Goal: Task Accomplishment & Management: Use online tool/utility

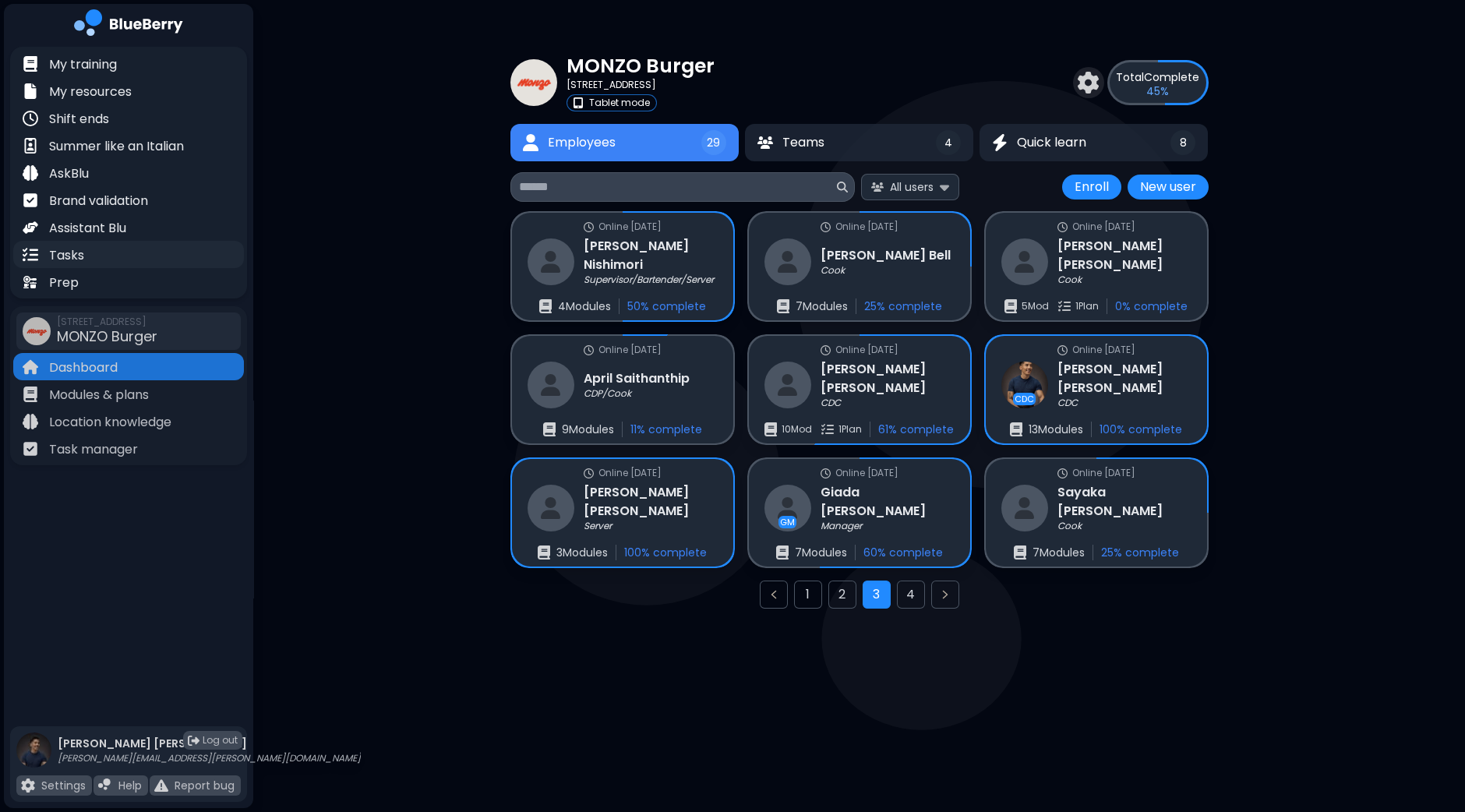
click at [98, 252] on div "Tasks" at bounding box center [128, 254] width 231 height 28
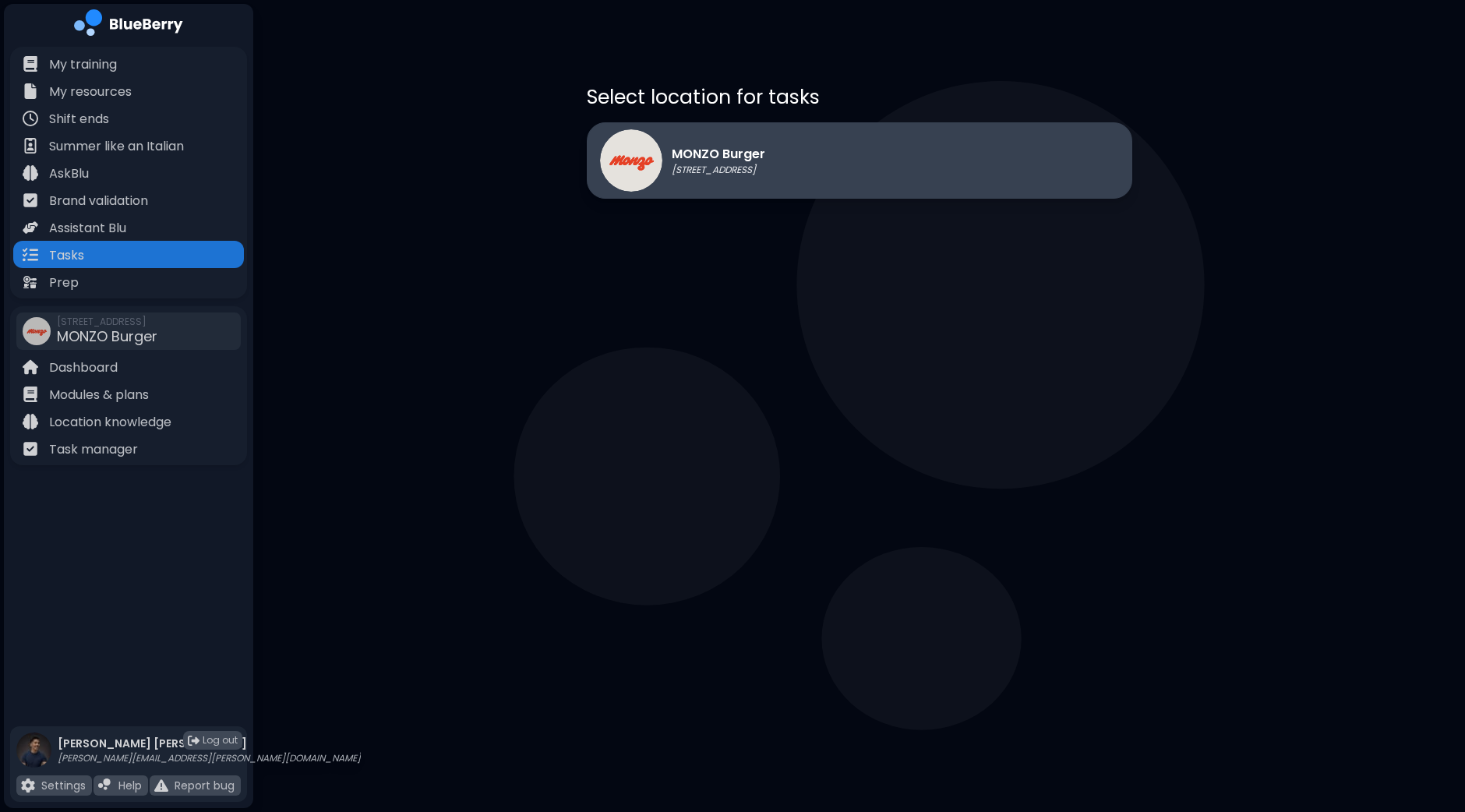
click at [904, 187] on div "MONZO Burger [STREET_ADDRESS]" at bounding box center [860, 161] width 545 height 77
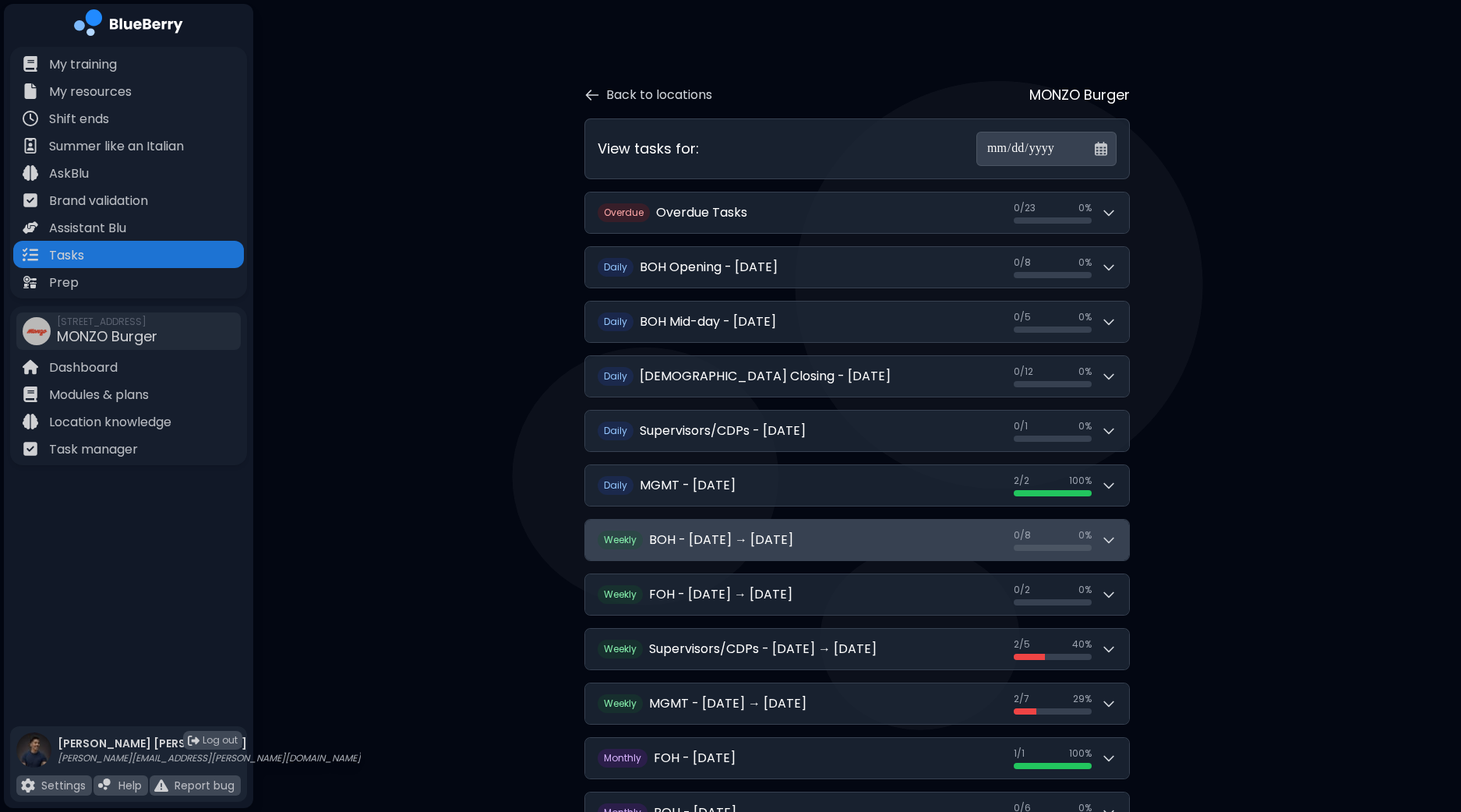
click at [1109, 547] on div "0 / 8 0 / 8 0 %" at bounding box center [1065, 539] width 103 height 22
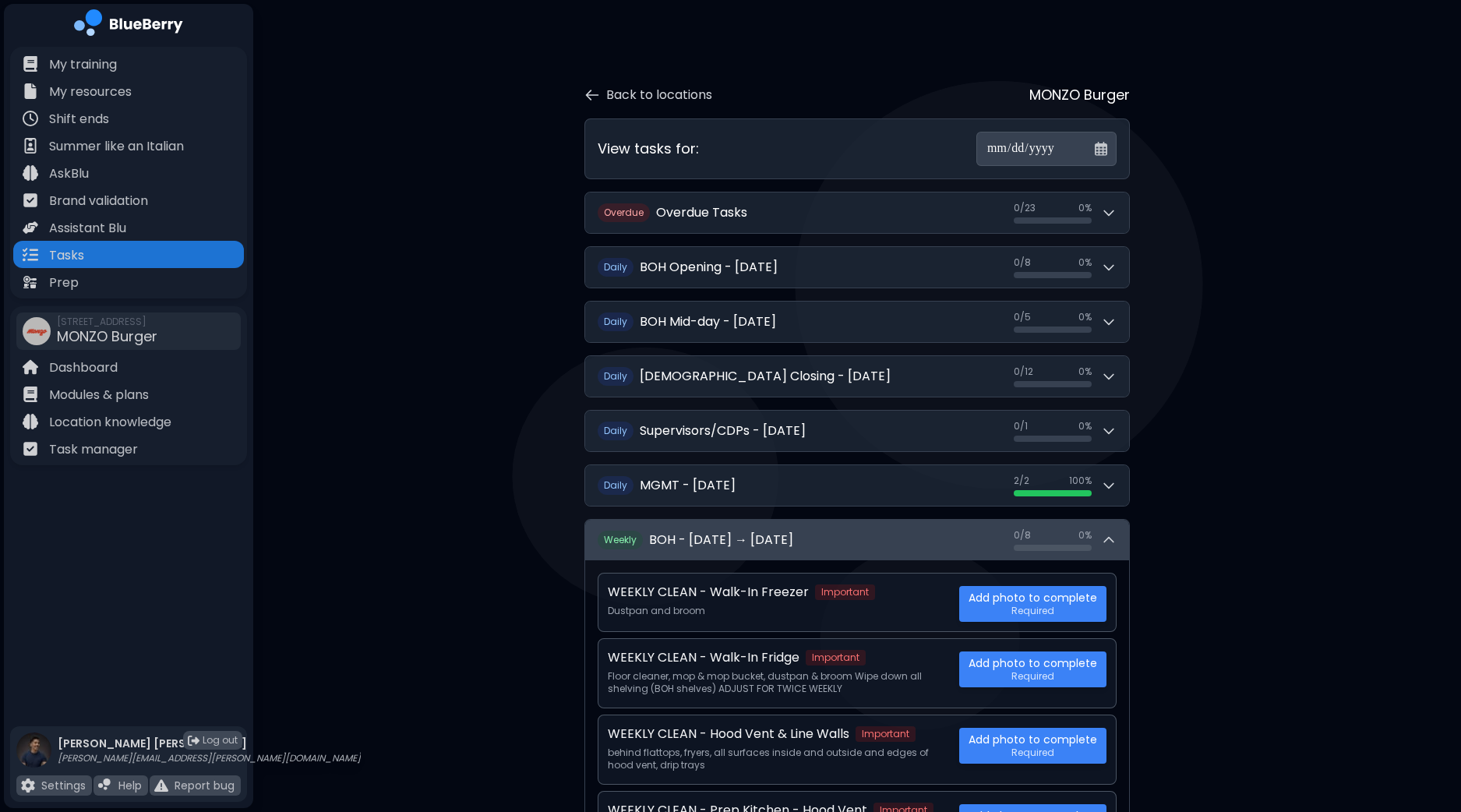
click at [1109, 547] on div "0 / 8 0 / 8 0 %" at bounding box center [1065, 539] width 103 height 22
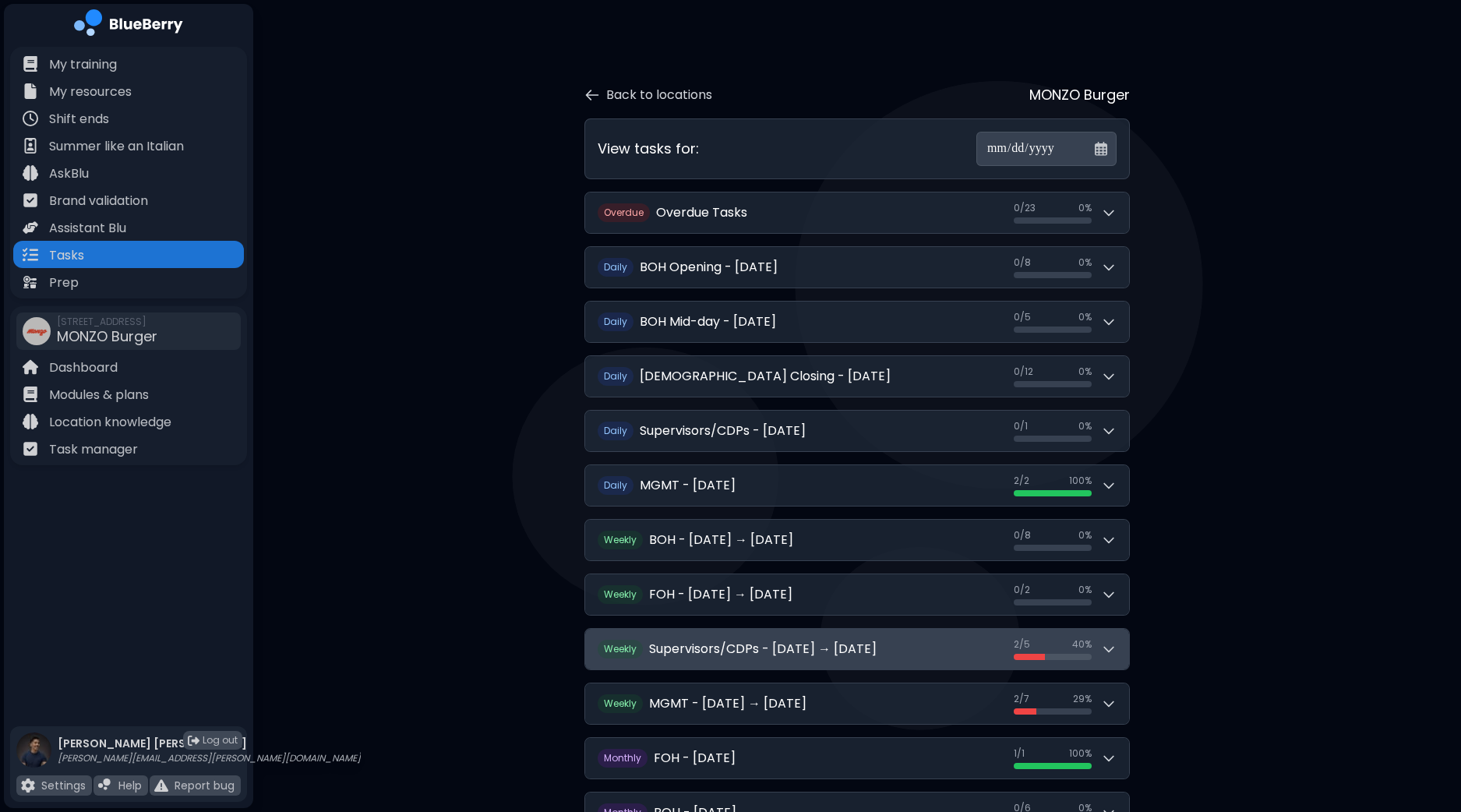
click at [1112, 659] on button "W eekly Supervisors/CDPs - [DATE] → [DATE] 2 / 5 2 / 5 40 %" at bounding box center [857, 649] width 544 height 41
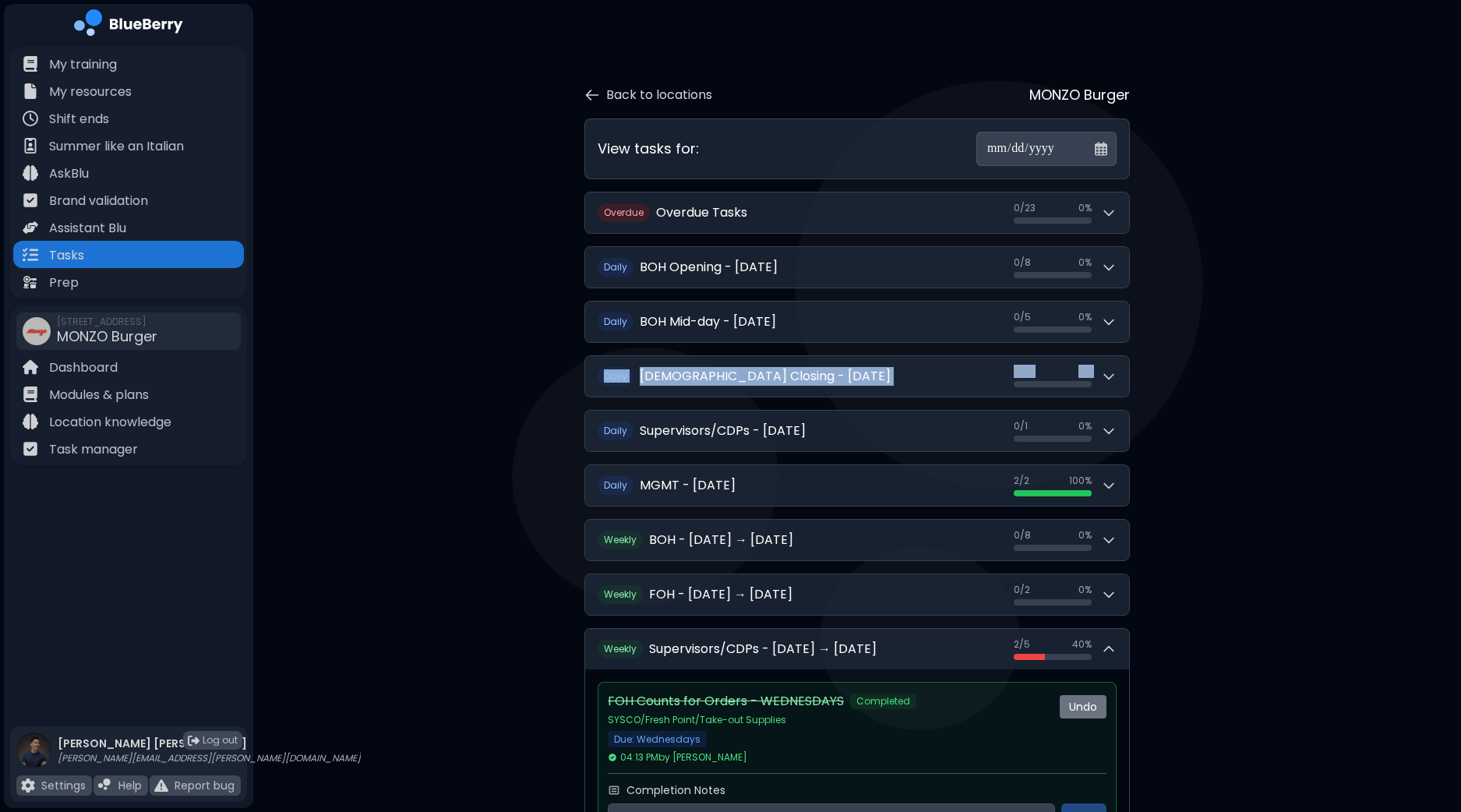
drag, startPoint x: 1459, startPoint y: 335, endPoint x: 1464, endPoint y: 397, distance: 62.2
click at [1461, 397] on html "**********" at bounding box center [730, 795] width 1461 height 1591
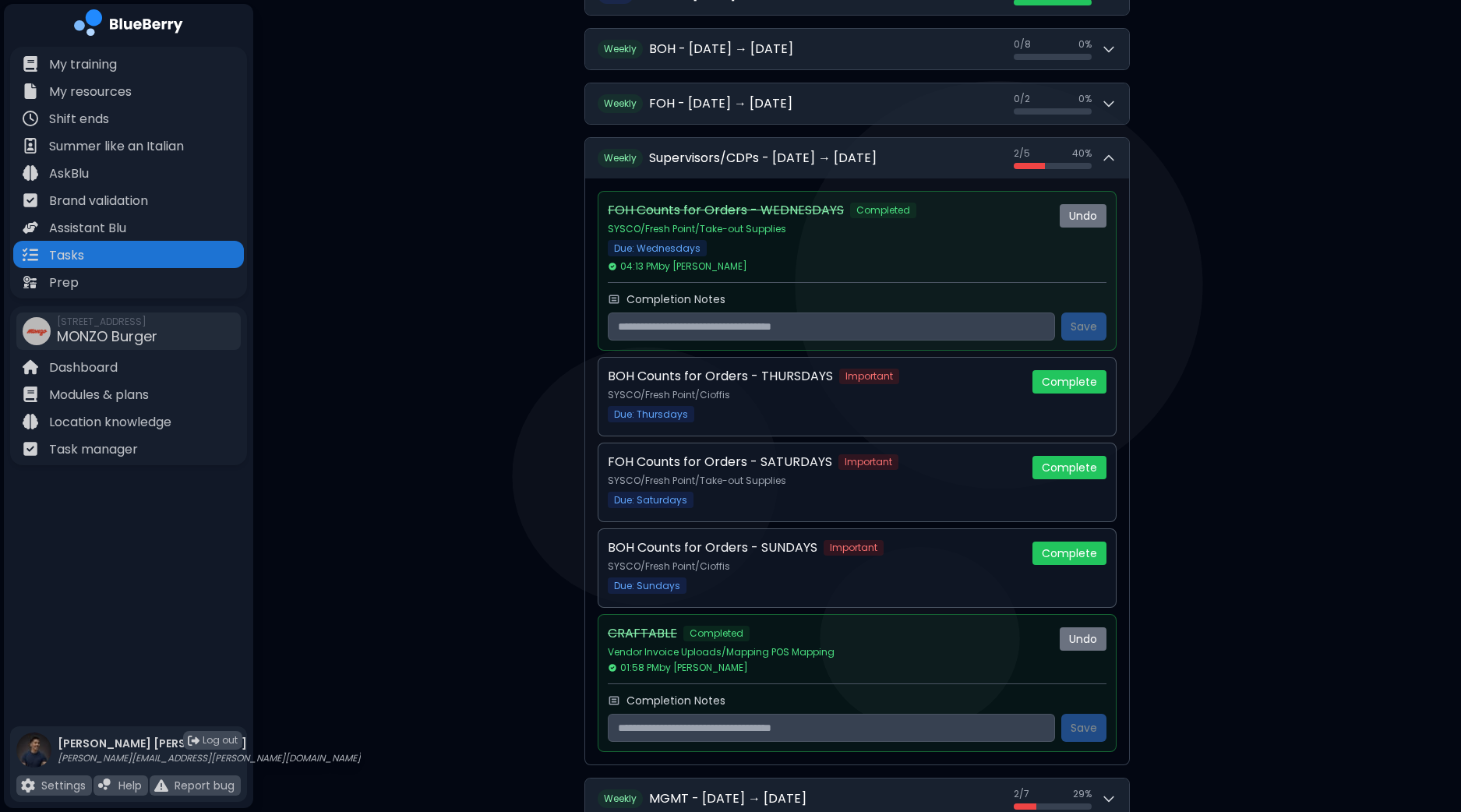
scroll to position [504, 0]
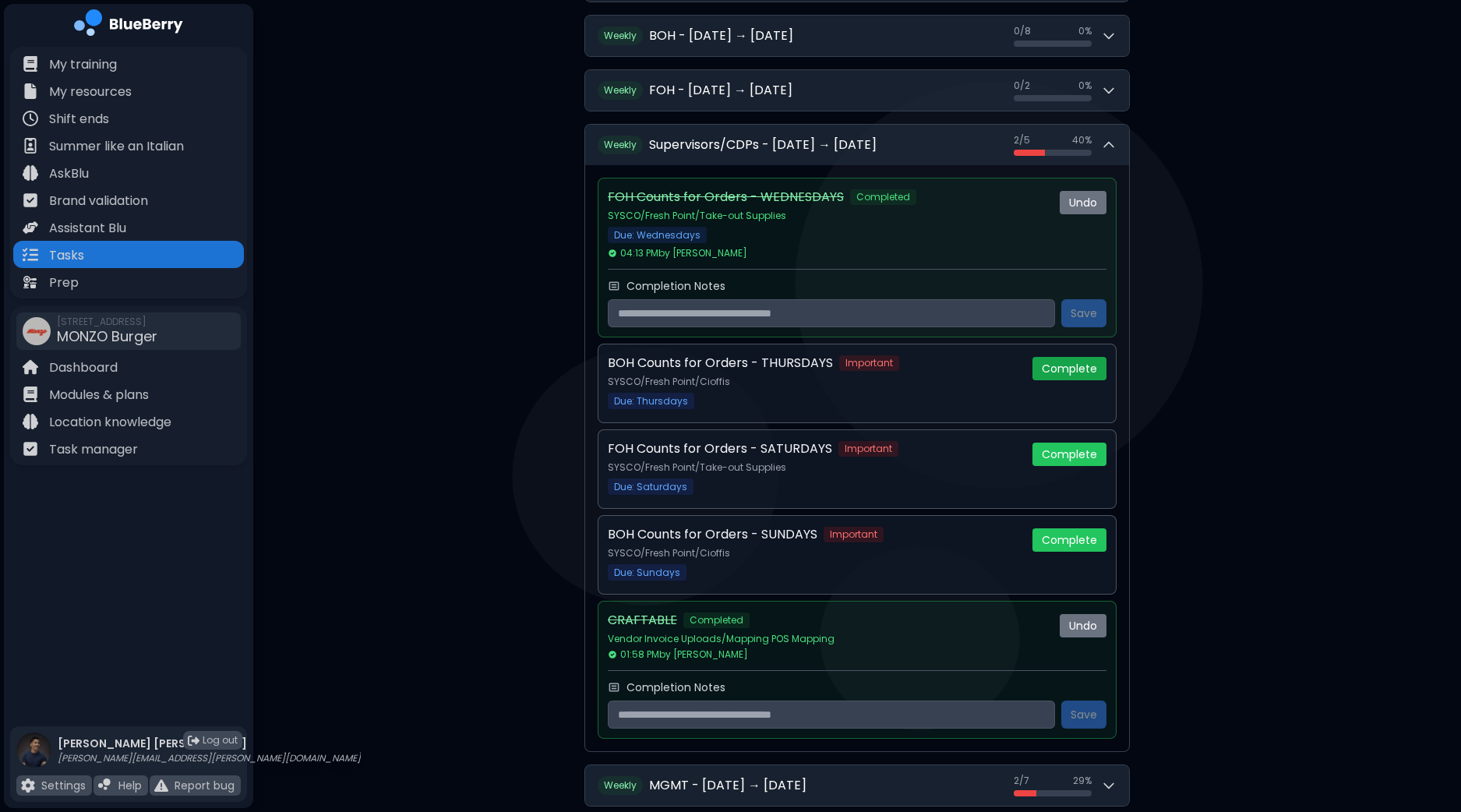
click at [1069, 363] on button "Complete" at bounding box center [1069, 368] width 74 height 23
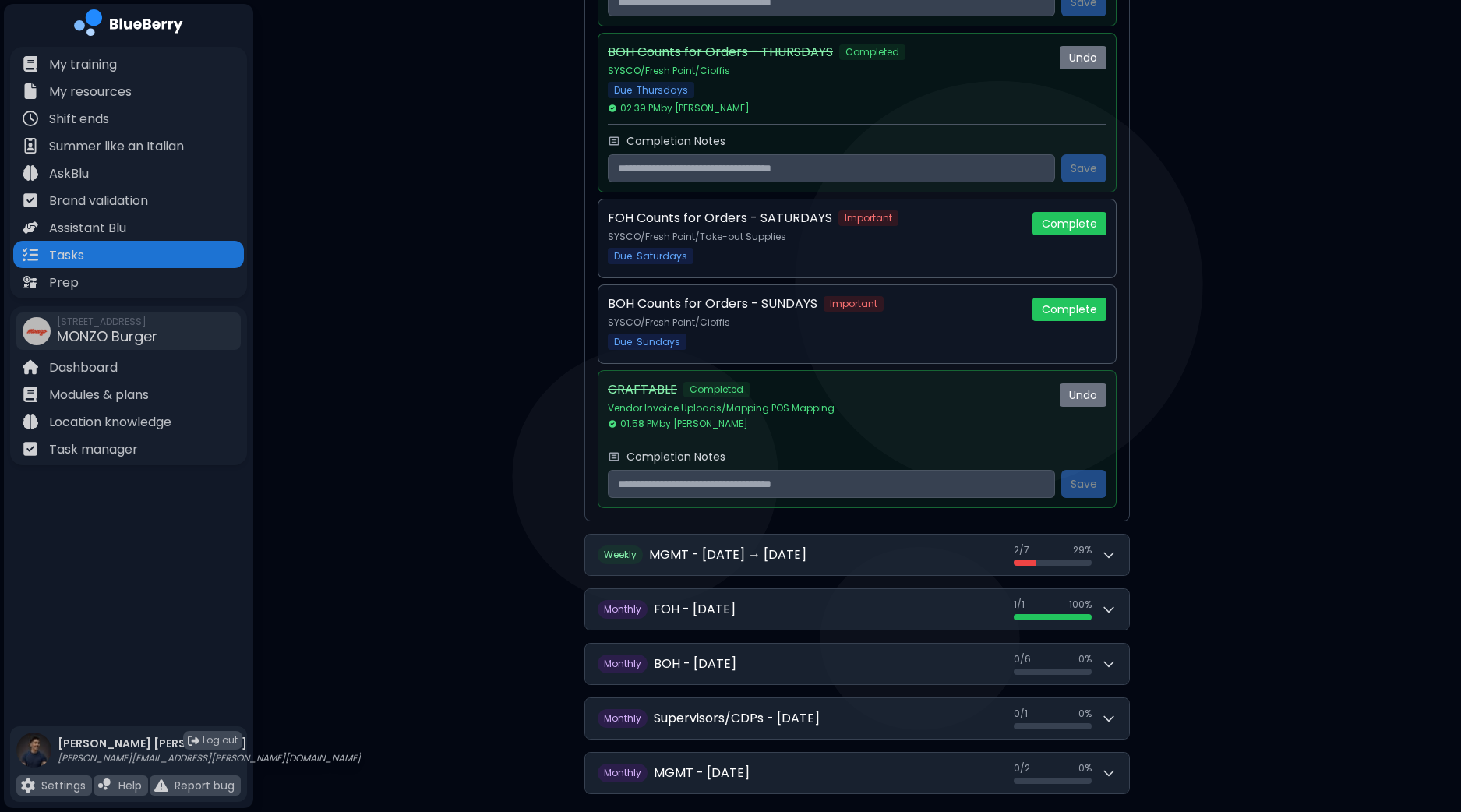
scroll to position [840, 0]
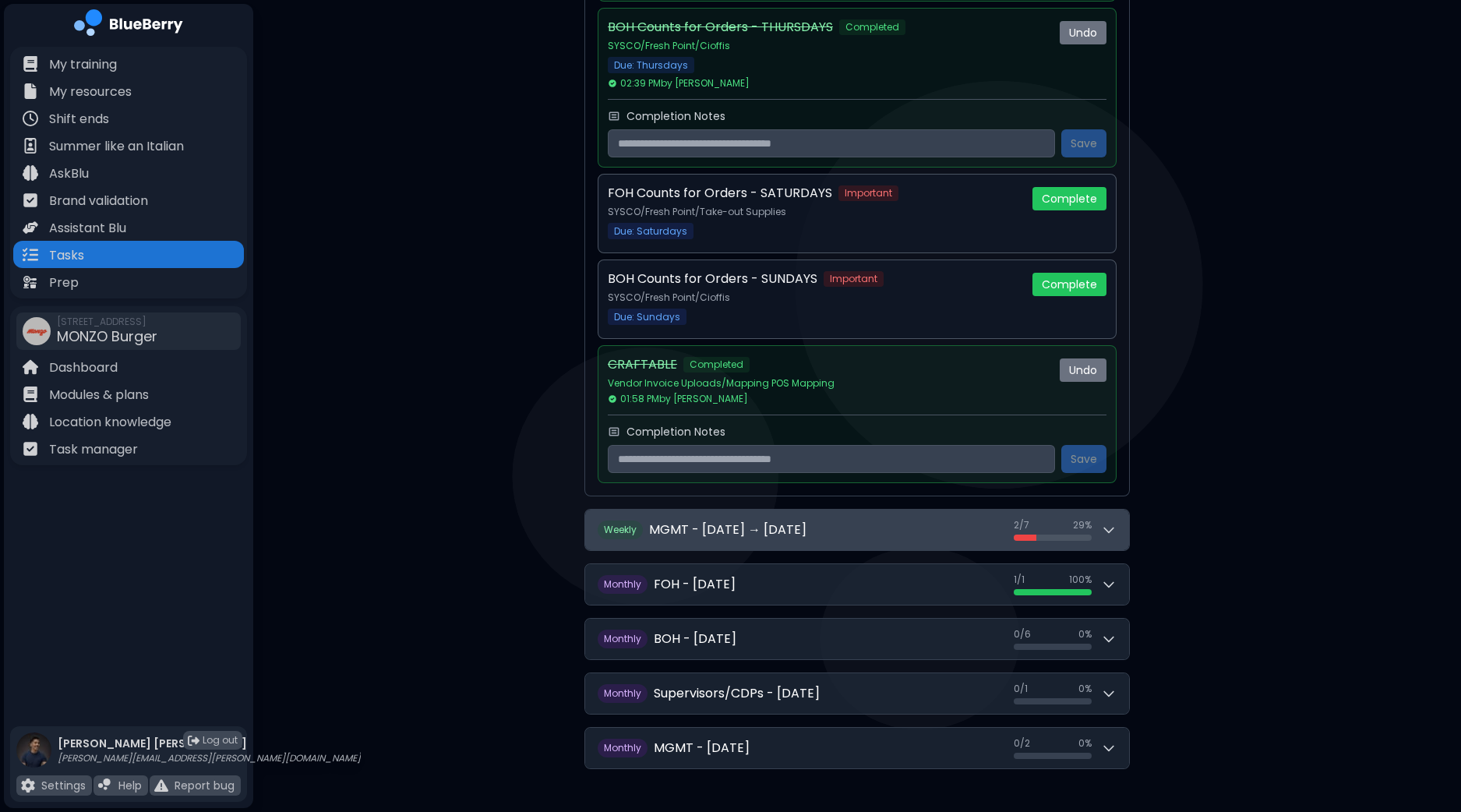
click at [1117, 528] on button "W eekly MGMT - [DATE] → [DATE] 2 / 7 2 / 7 29 %" at bounding box center [857, 529] width 544 height 41
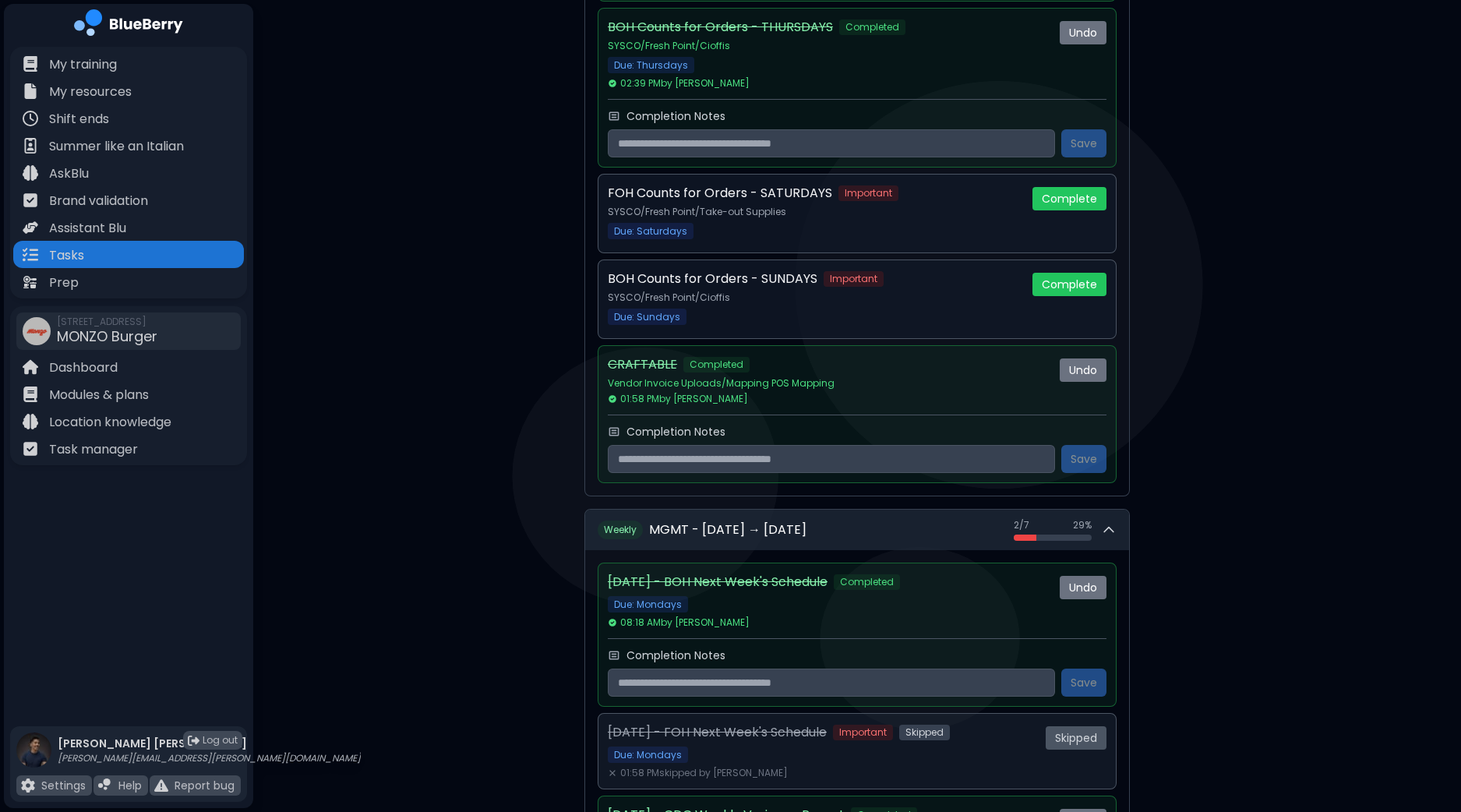
drag, startPoint x: 1459, startPoint y: 360, endPoint x: 1460, endPoint y: 386, distance: 26.0
click at [1459, 388] on div "**********" at bounding box center [857, 358] width 1207 height 2397
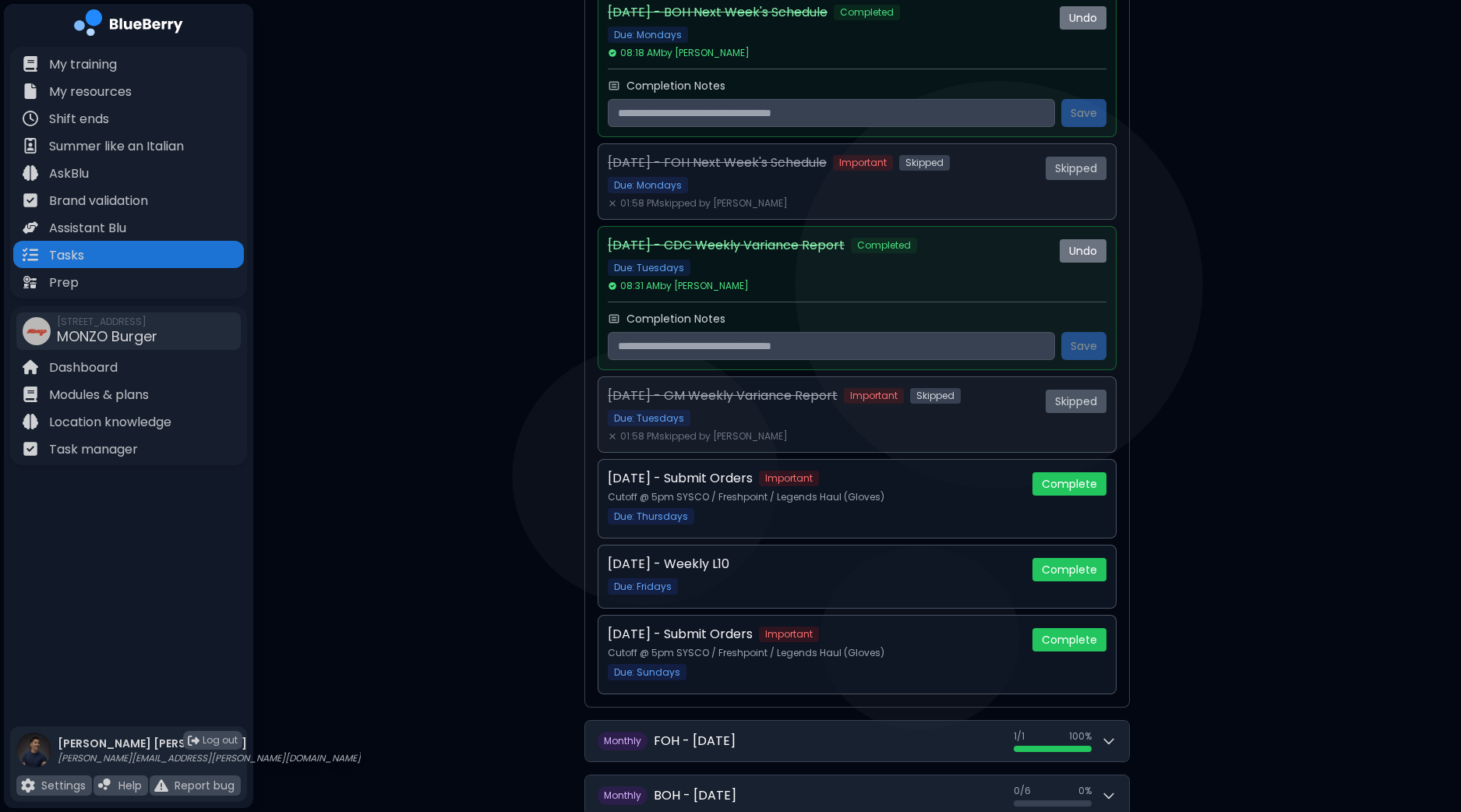
scroll to position [1412, 0]
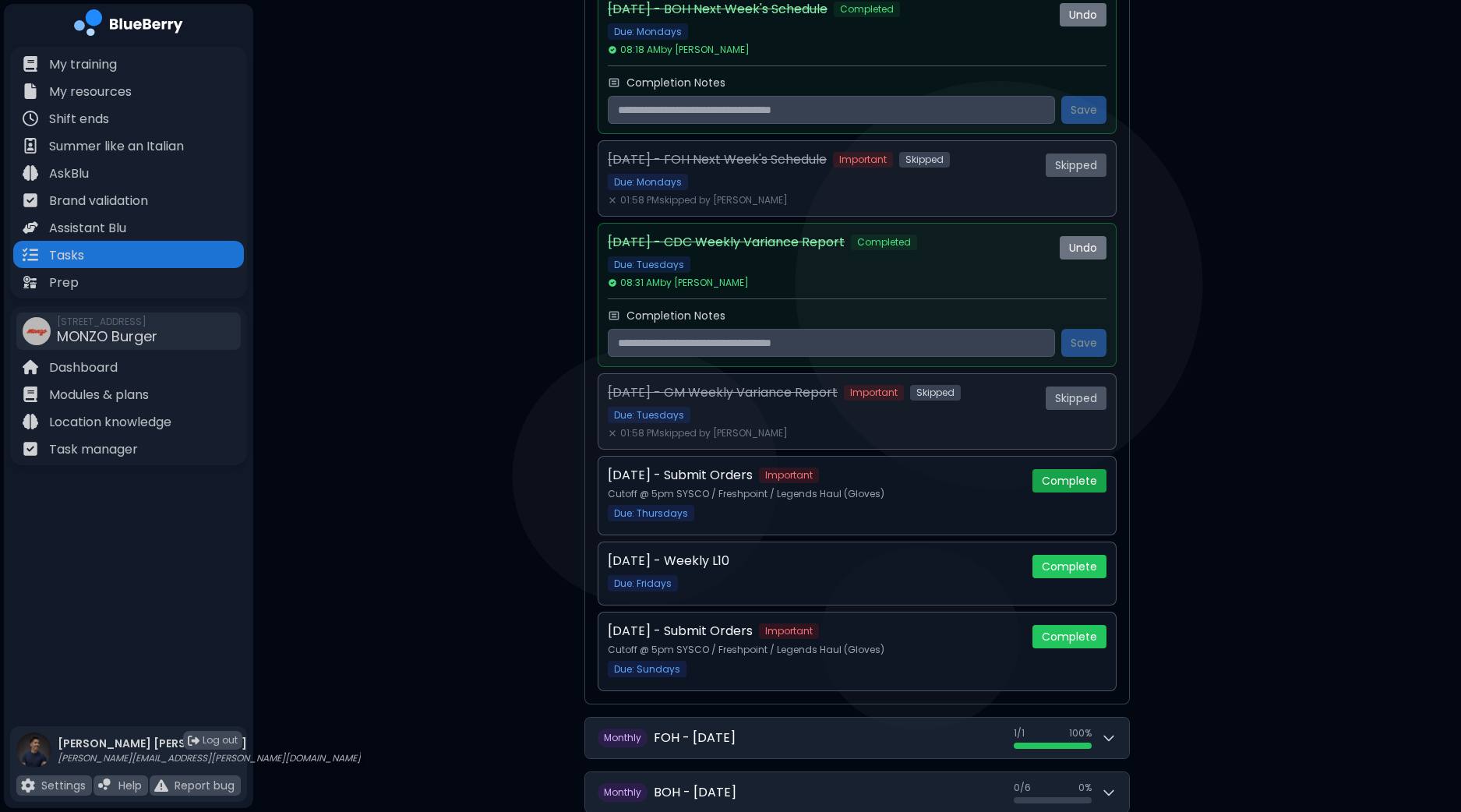
click at [1059, 476] on button "Complete" at bounding box center [1069, 480] width 74 height 23
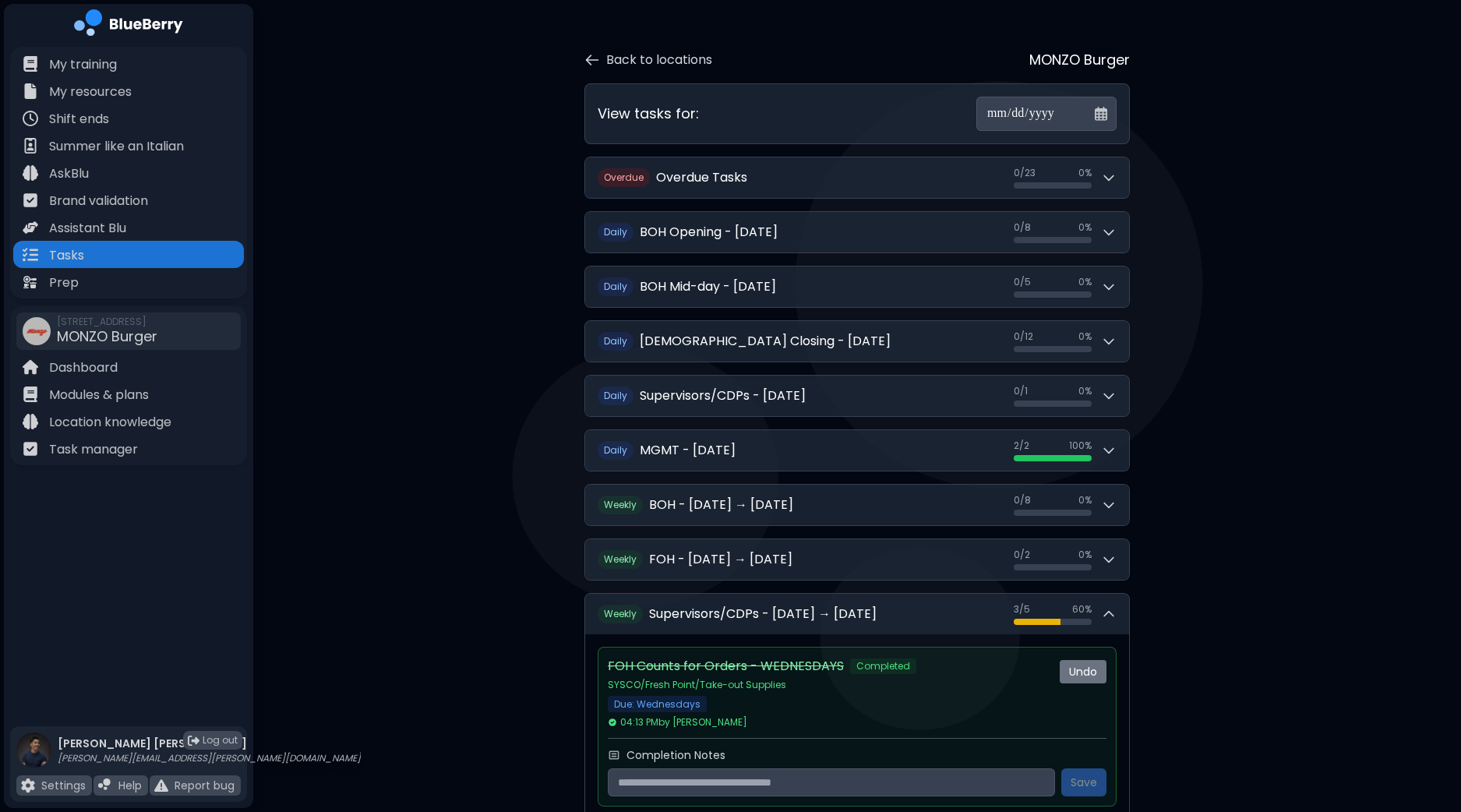
scroll to position [31, 0]
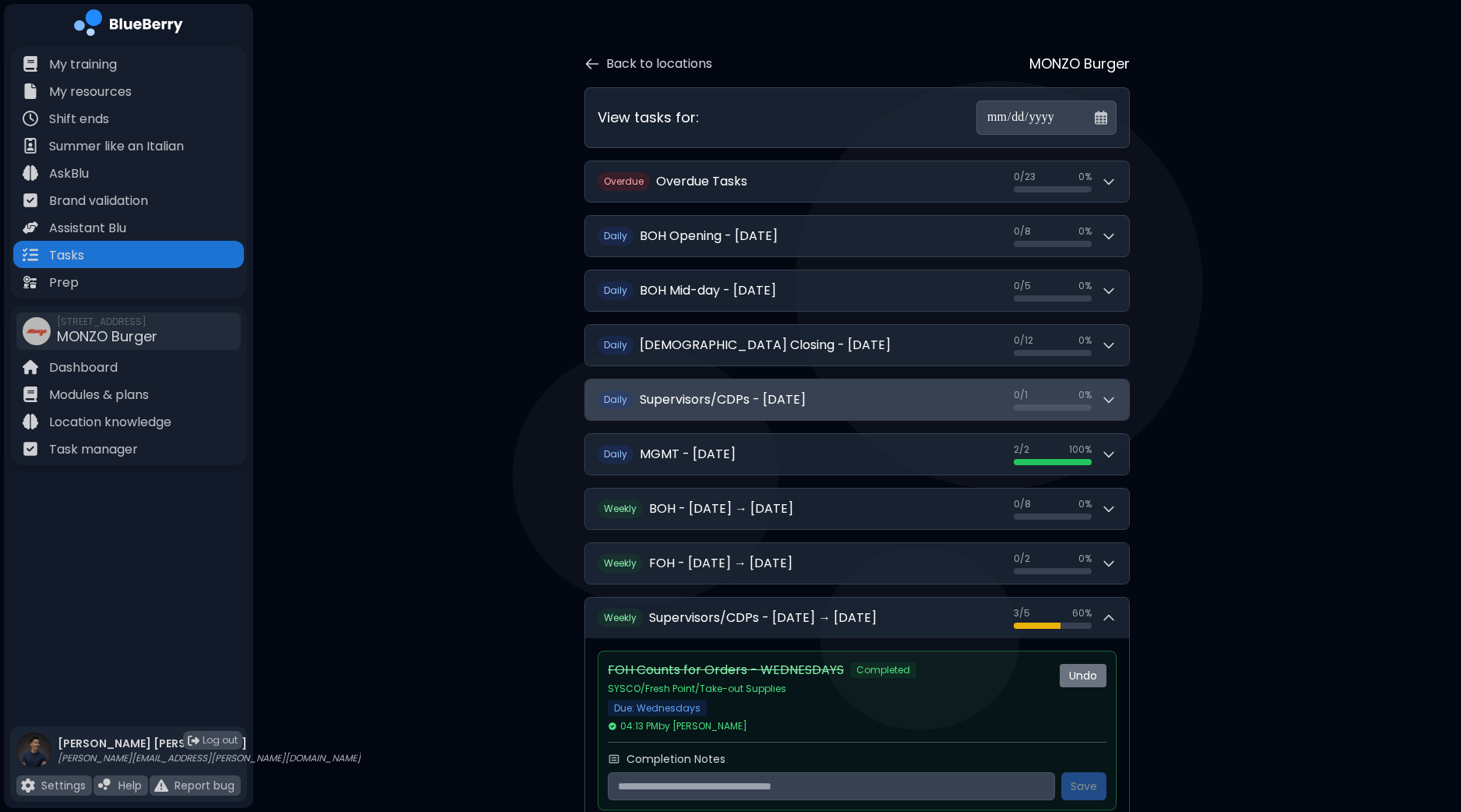
click at [1098, 406] on div "0 / 1 0 / 1 0 %" at bounding box center [1065, 399] width 103 height 22
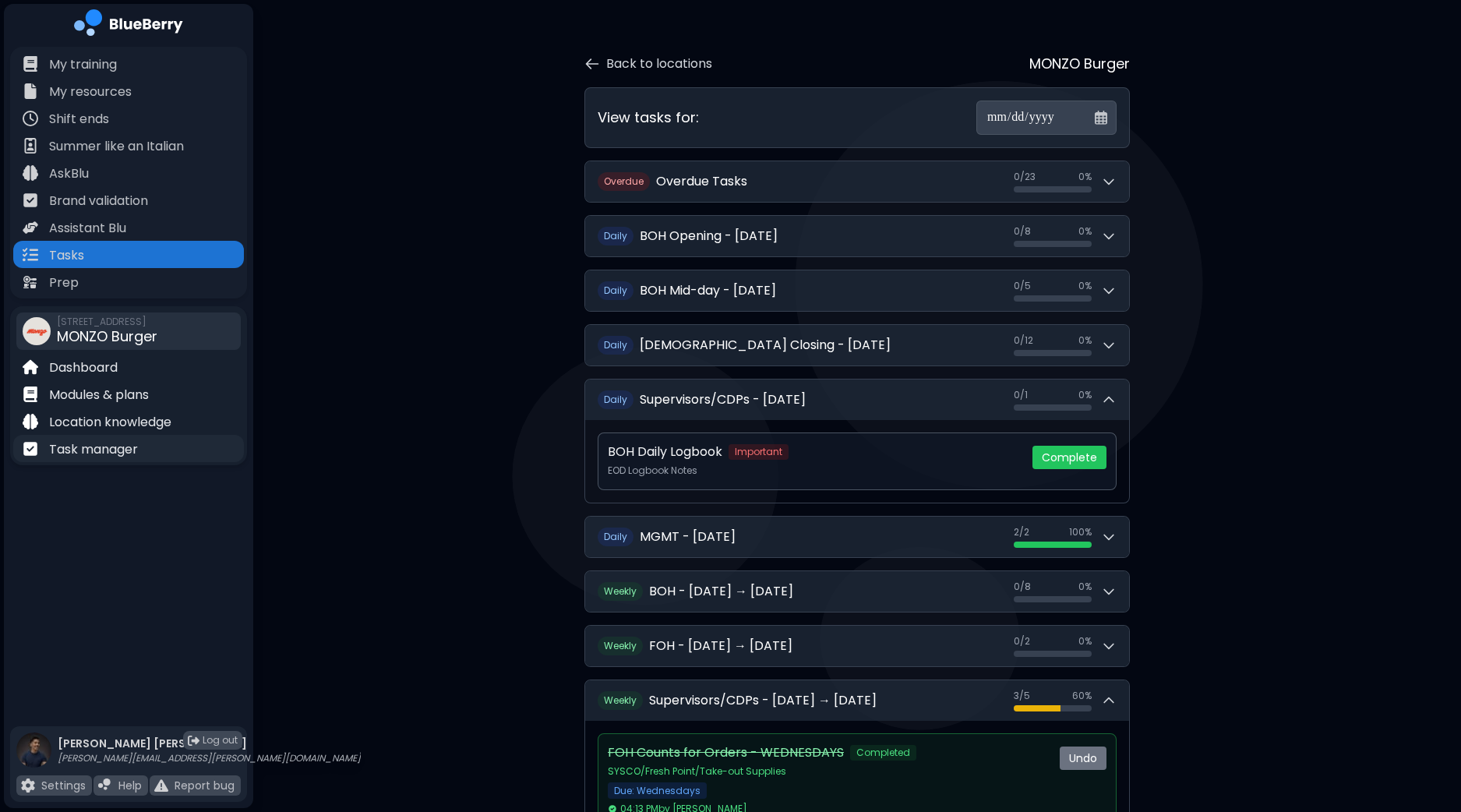
click at [113, 449] on p "Task manager" at bounding box center [93, 449] width 89 height 18
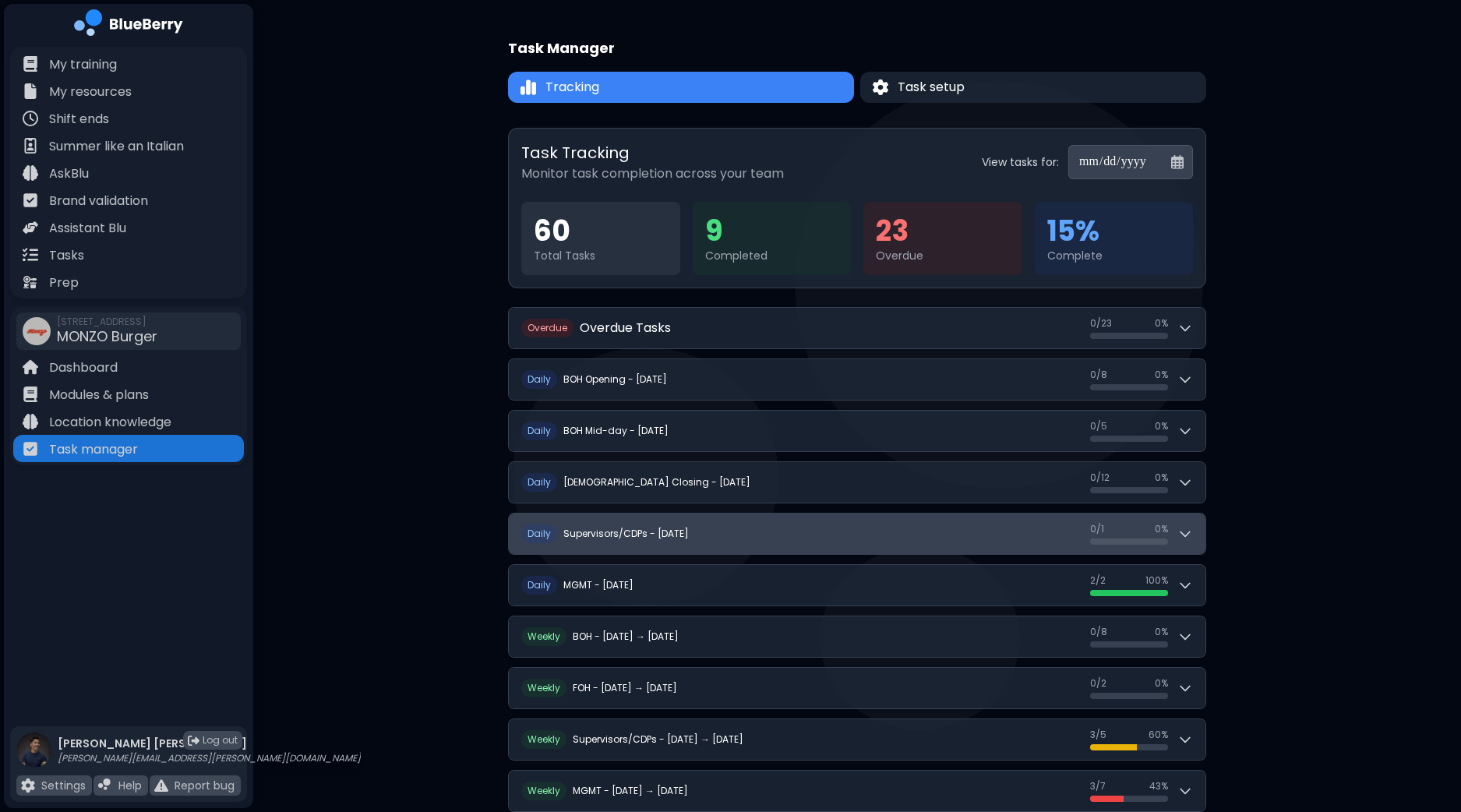
click at [1188, 534] on icon at bounding box center [1185, 534] width 16 height 16
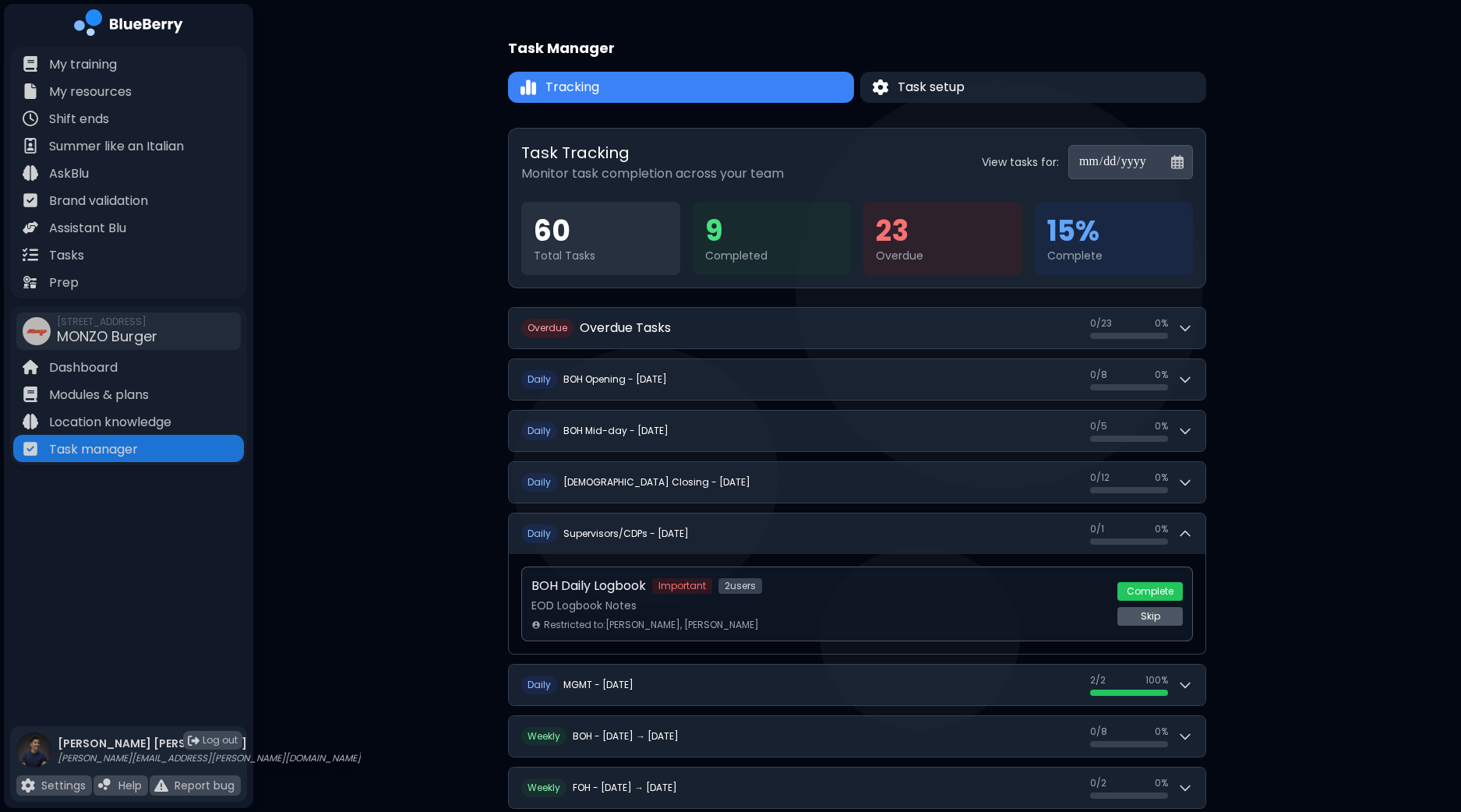
click at [1152, 615] on button "Skip" at bounding box center [1150, 616] width 65 height 18
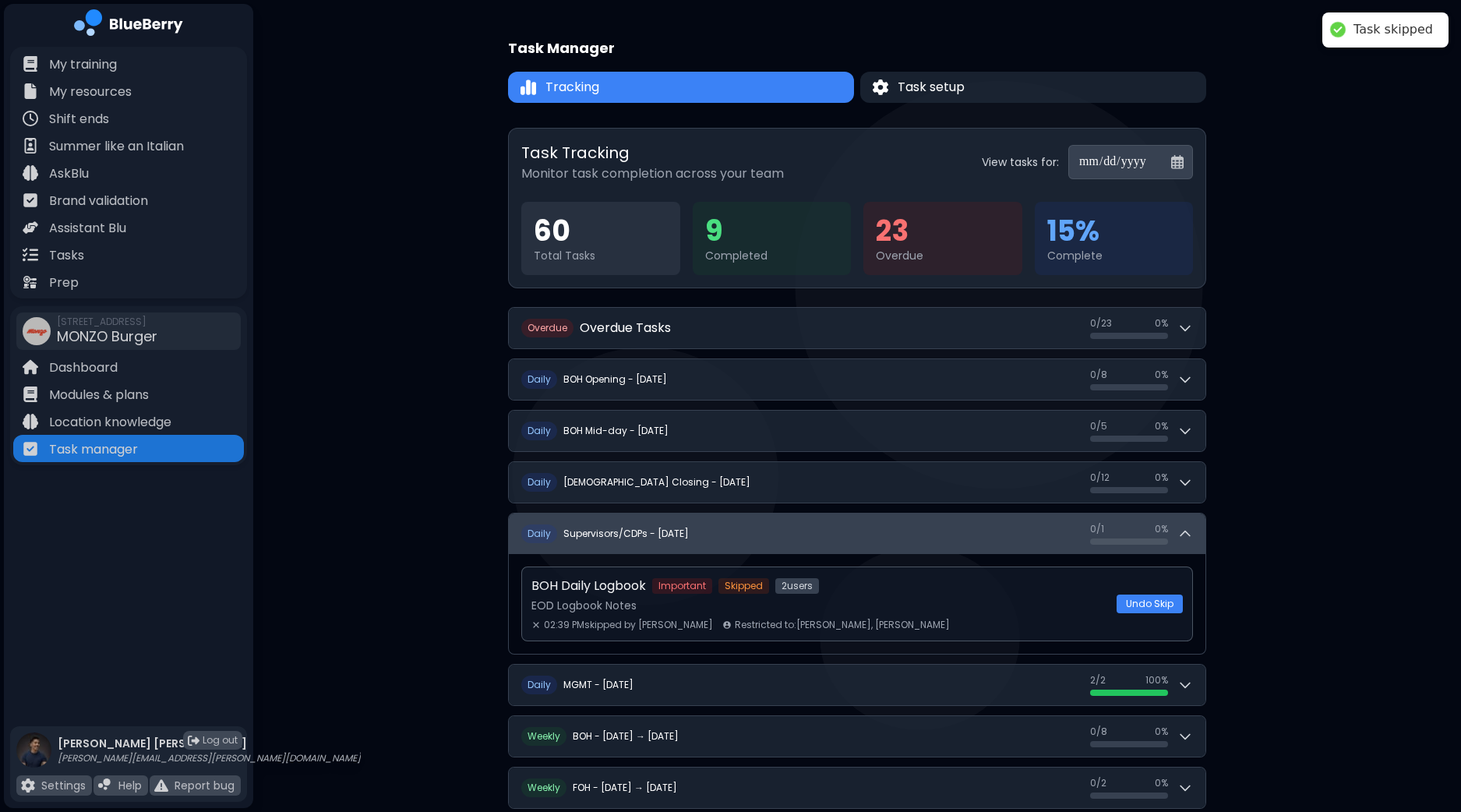
click at [1185, 528] on icon at bounding box center [1185, 534] width 16 height 16
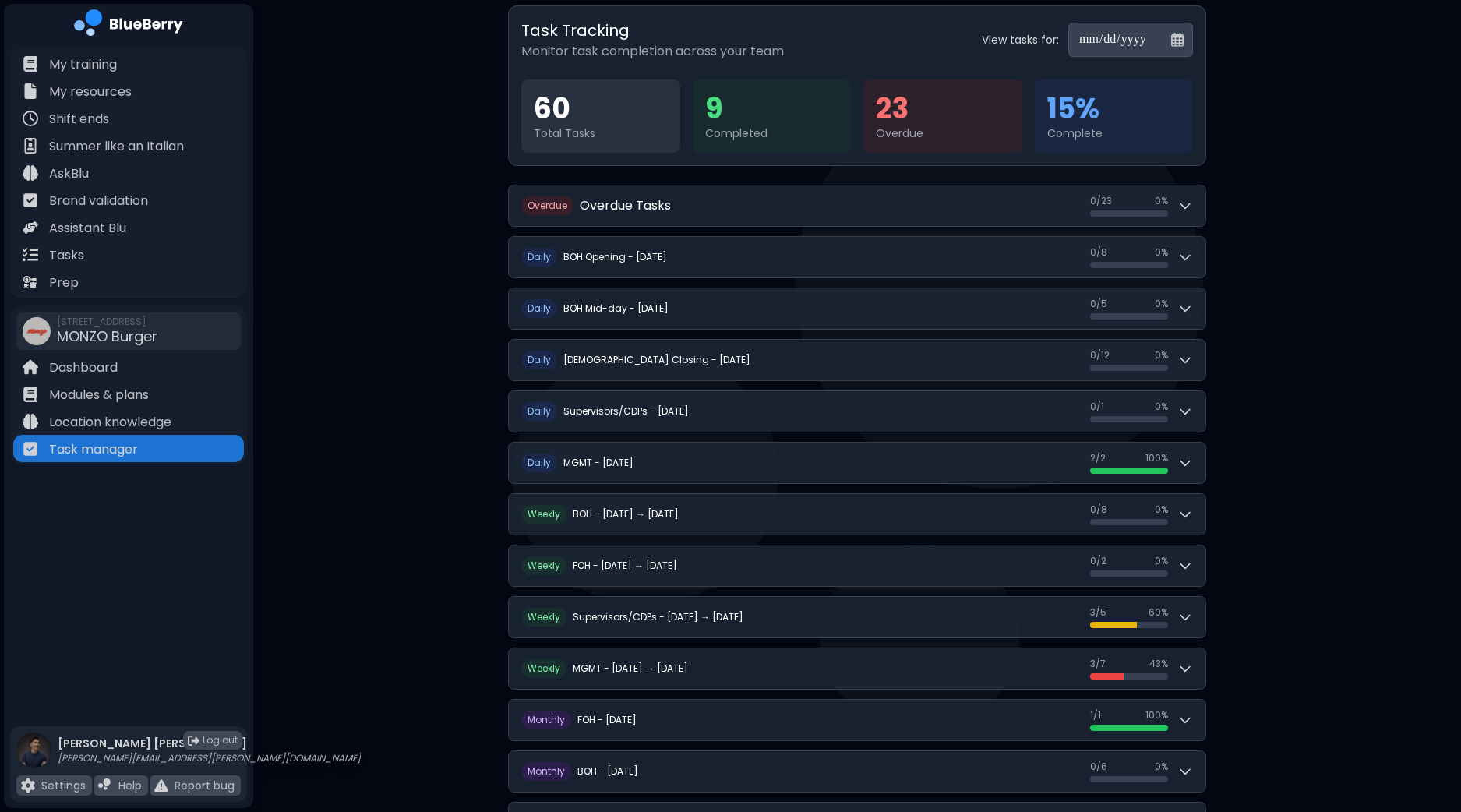
scroll to position [121, 0]
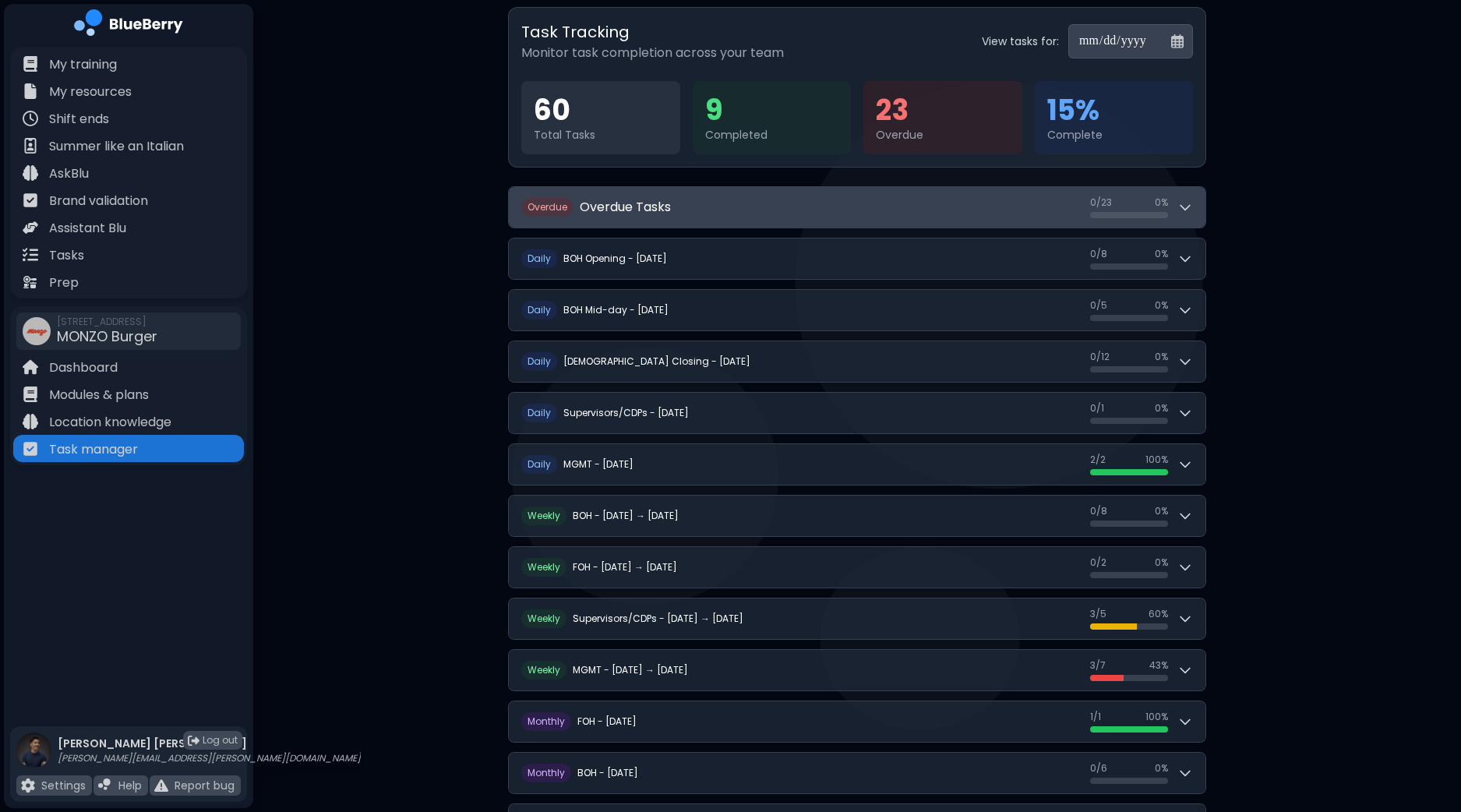
click at [1189, 203] on icon at bounding box center [1185, 207] width 16 height 16
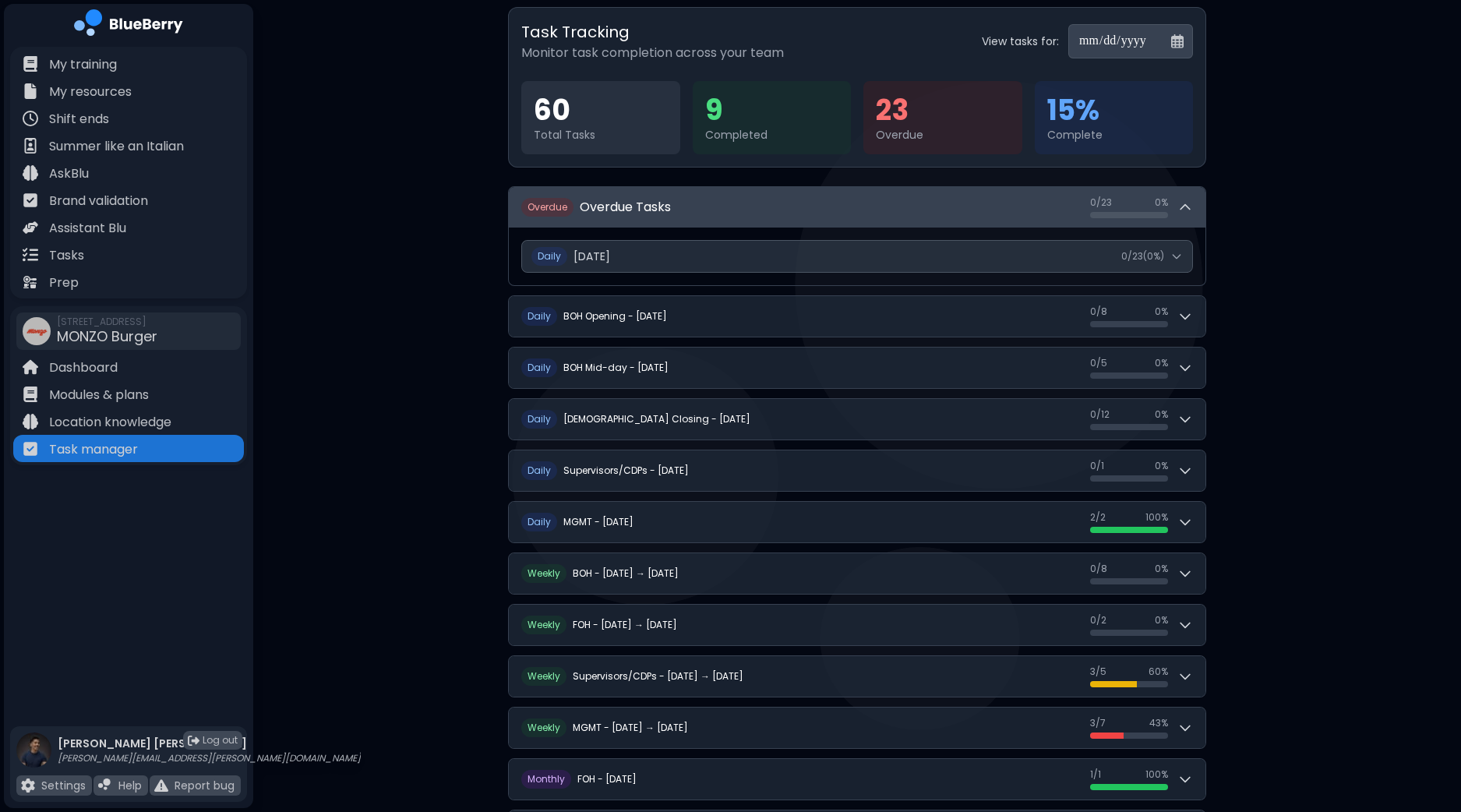
click at [1189, 212] on icon at bounding box center [1185, 207] width 16 height 16
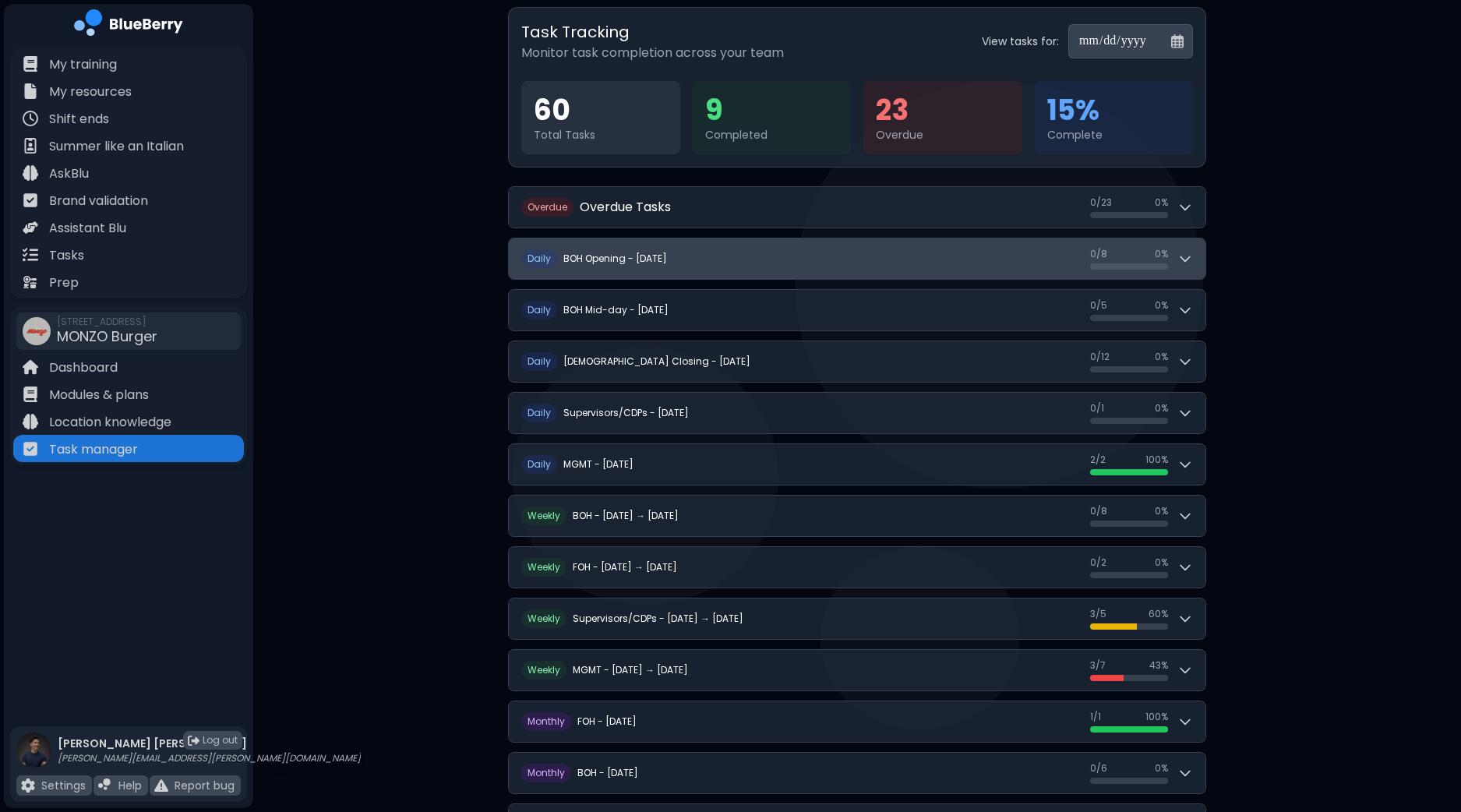
click at [1181, 251] on icon at bounding box center [1185, 258] width 16 height 16
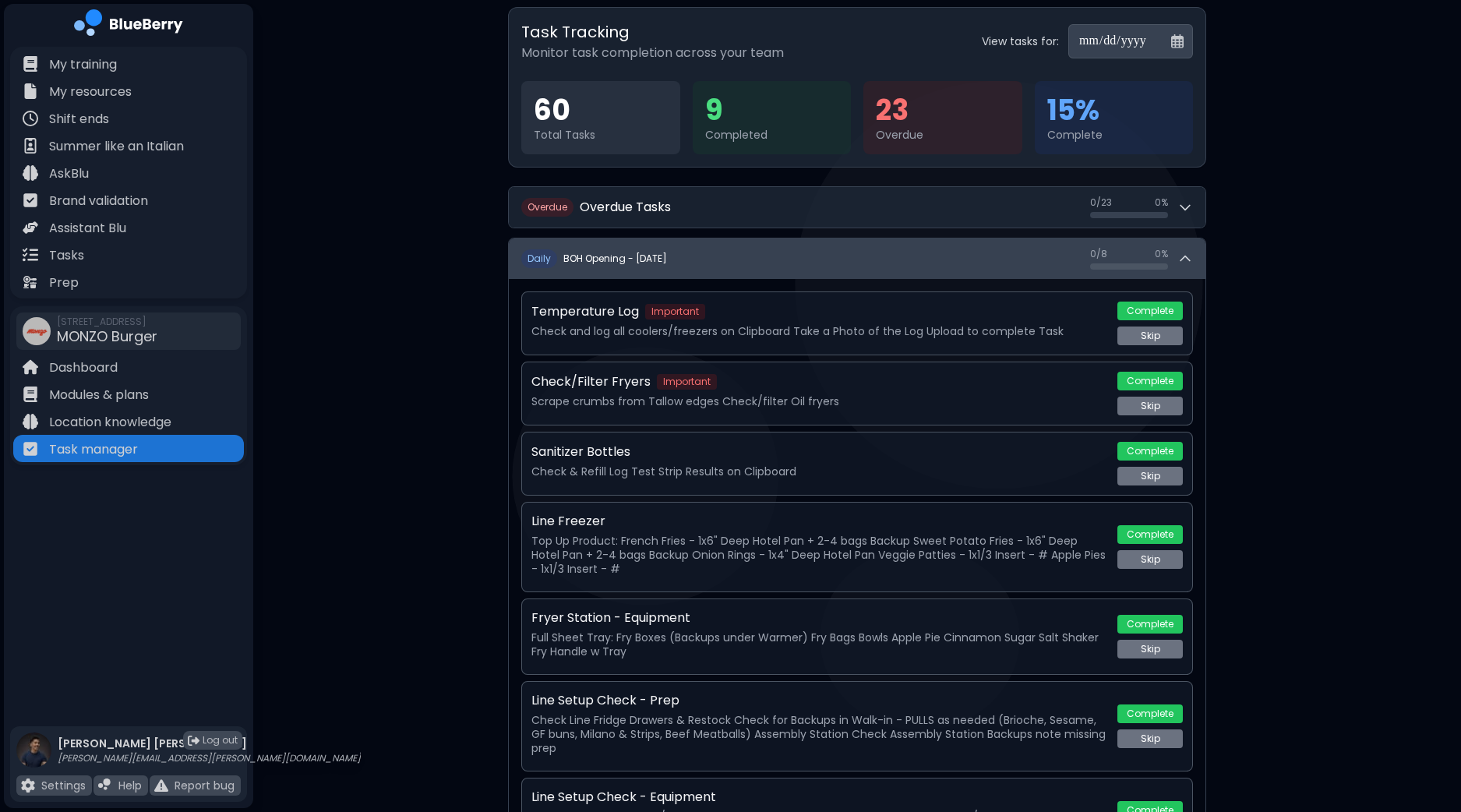
click at [1181, 253] on icon at bounding box center [1185, 258] width 16 height 16
